Goal: Transaction & Acquisition: Purchase product/service

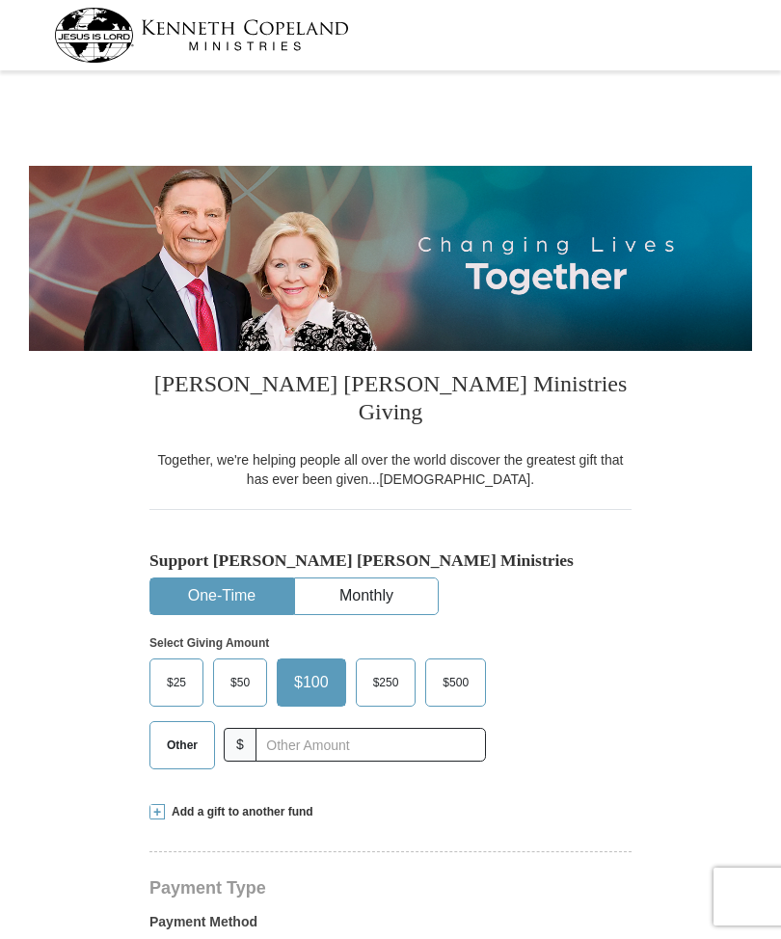
select select "IN"
click at [181, 731] on span "Other" at bounding box center [182, 745] width 50 height 29
click at [0, 0] on input "Other" at bounding box center [0, 0] width 0 height 0
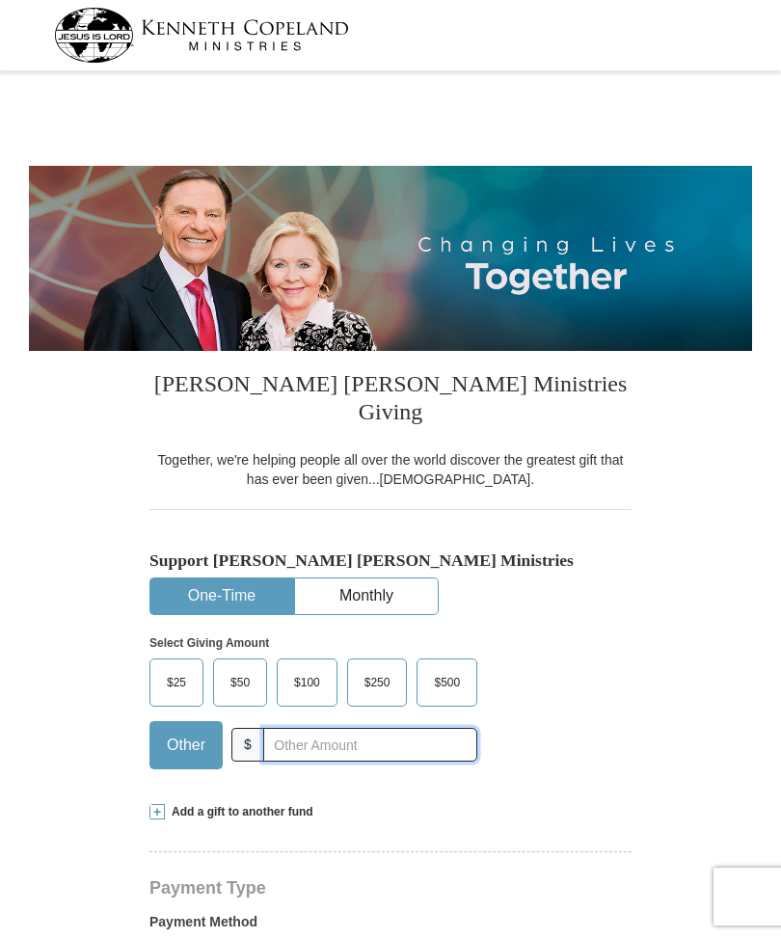
scroll to position [92, 0]
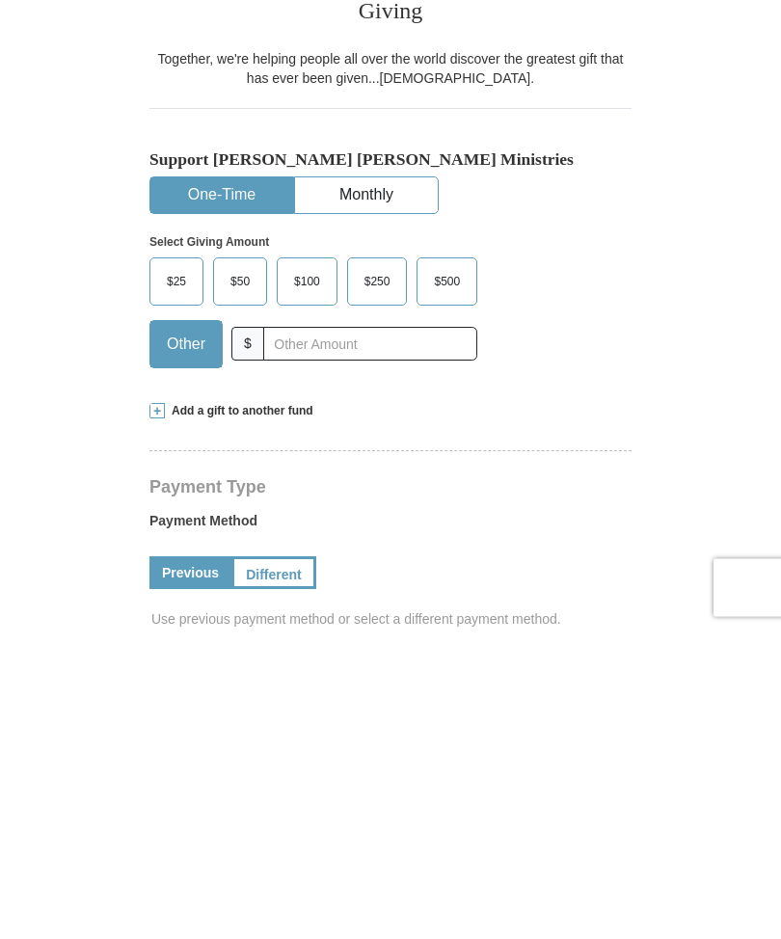
click at [228, 712] on span "Add a gift to another fund" at bounding box center [239, 720] width 148 height 16
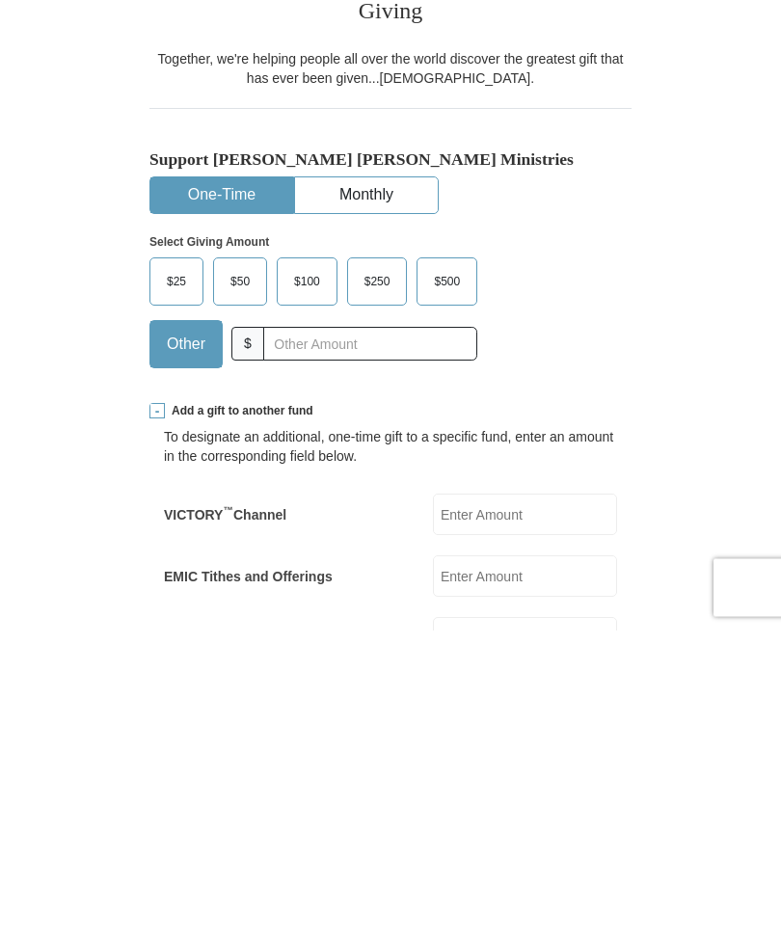
scroll to position [401, 0]
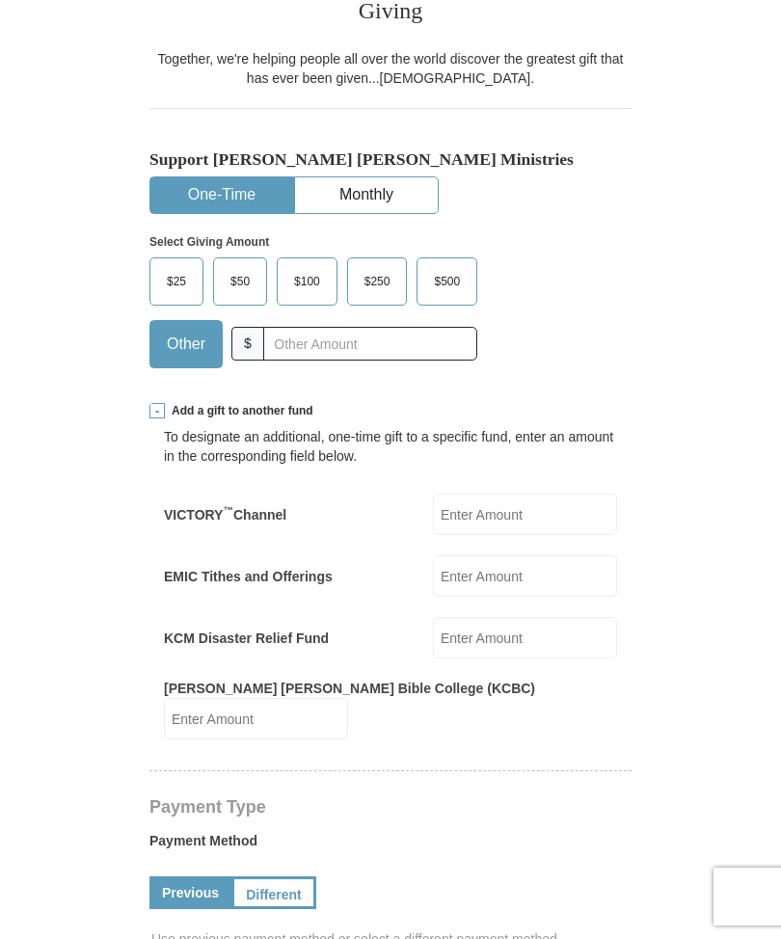
click at [281, 567] on label "EMIC Tithes and Offerings" at bounding box center [248, 576] width 169 height 19
click at [433, 555] on input "EMIC Tithes and Offerings" at bounding box center [525, 575] width 184 height 41
type input "39.00"
click at [285, 328] on input "text" at bounding box center [370, 345] width 214 height 34
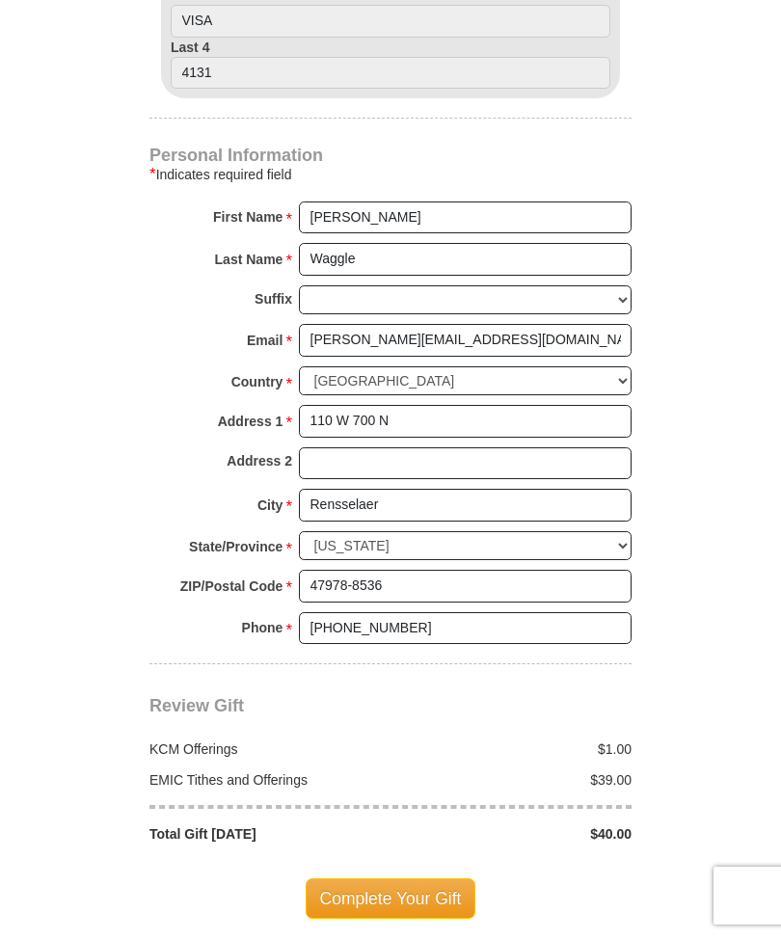
scroll to position [1398, 0]
type input "1.00"
click at [391, 878] on span "Complete Your Gift" at bounding box center [391, 898] width 171 height 40
